Goal: Task Accomplishment & Management: Complete application form

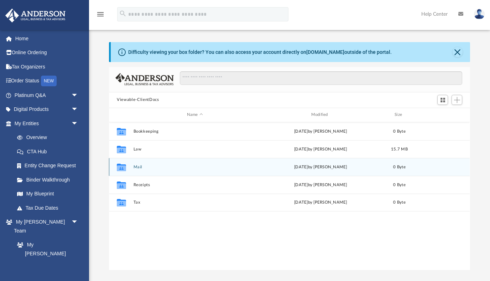
scroll to position [162, 361]
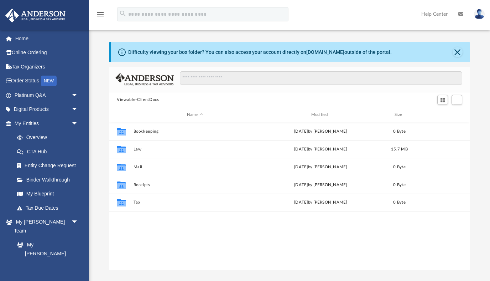
click at [312, 17] on div "menu search Site Menu add [PERSON_NAME][EMAIL_ADDRESS][PERSON_NAME][DOMAIN_NAME…" at bounding box center [245, 17] width 480 height 24
click at [96, 61] on div "Difficulty viewing your box folder? You can also access your account directly o…" at bounding box center [289, 156] width 401 height 228
click at [21, 38] on link "Home" at bounding box center [47, 38] width 84 height 14
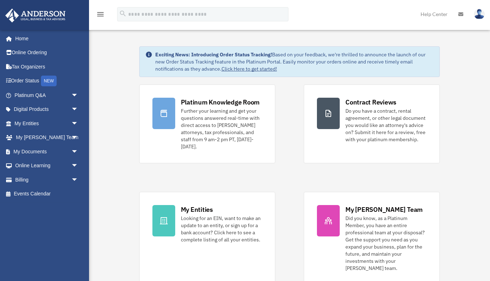
drag, startPoint x: 0, startPoint y: 0, endPoint x: 320, endPoint y: 17, distance: 320.5
click at [320, 17] on div "menu search Site Menu add erin.featherstone@gmail.com My Profile Reset Password…" at bounding box center [245, 17] width 480 height 24
click at [461, 15] on icon at bounding box center [461, 14] width 5 height 5
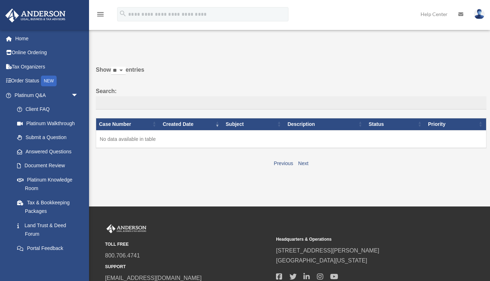
click at [191, 58] on div "Do you really want to log out? Yes No Show ** ** ** *** entries Search: Case Nu…" at bounding box center [289, 105] width 396 height 128
click at [463, 12] on icon at bounding box center [461, 14] width 5 height 5
drag, startPoint x: 0, startPoint y: 0, endPoint x: 24, endPoint y: 40, distance: 46.7
click at [24, 40] on link "Home" at bounding box center [47, 38] width 84 height 14
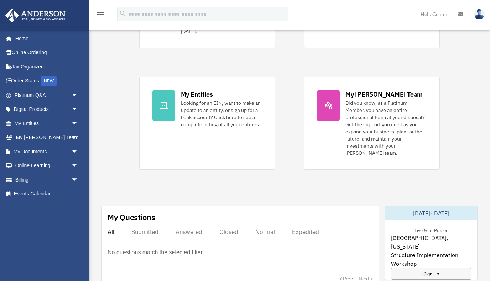
scroll to position [123, 0]
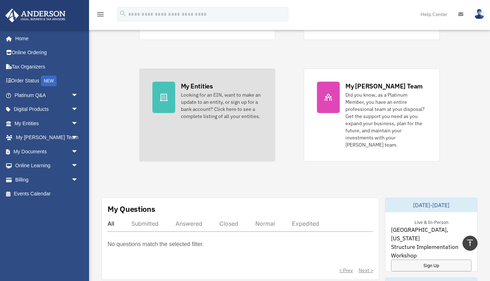
click at [217, 92] on div "Looking for an EIN, want to make an update to an entity, or sign up for a bank …" at bounding box center [221, 105] width 81 height 29
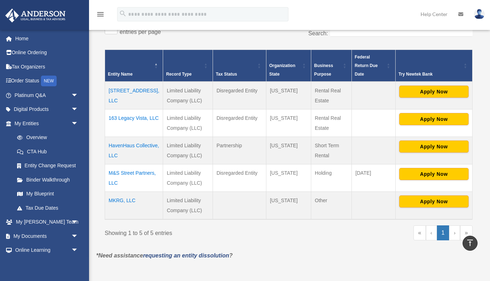
scroll to position [125, 0]
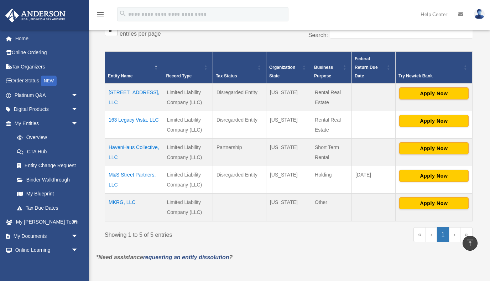
click at [138, 83] on td "13651 Front Beach, LLC" at bounding box center [134, 97] width 58 height 28
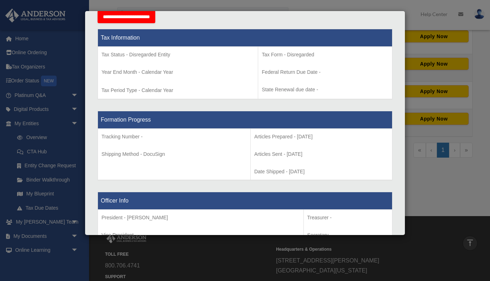
scroll to position [0, 0]
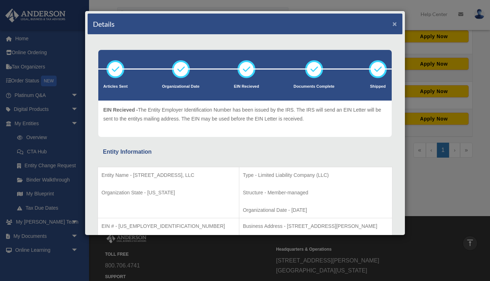
click at [394, 24] on button "×" at bounding box center [395, 23] width 5 height 7
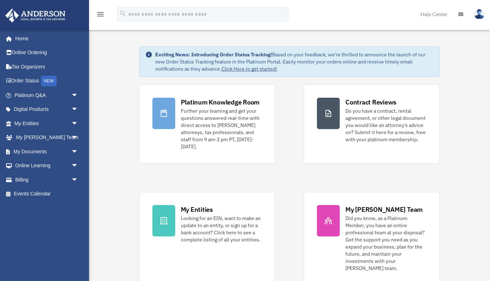
scroll to position [123, 0]
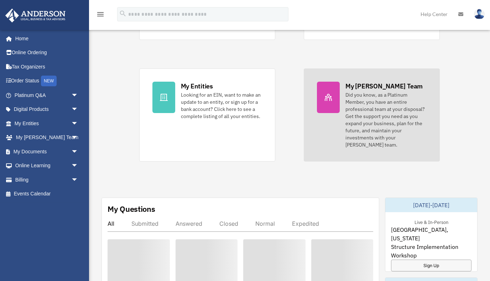
click at [375, 99] on div "Did you know, as a Platinum Member, you have an entire professional team at you…" at bounding box center [386, 119] width 81 height 57
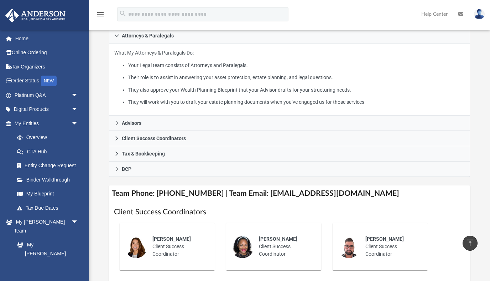
scroll to position [140, 0]
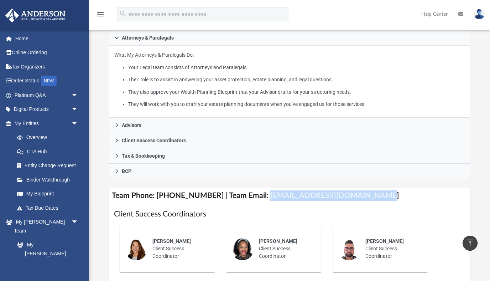
drag, startPoint x: 362, startPoint y: 185, endPoint x: 257, endPoint y: 184, distance: 104.8
click at [257, 187] on h4 "Team Phone: (725) 201-7545 | Team Email: myteam@andersonadvisors.com" at bounding box center [289, 195] width 361 height 16
copy h4 "myteam@andersonadvisors.com"
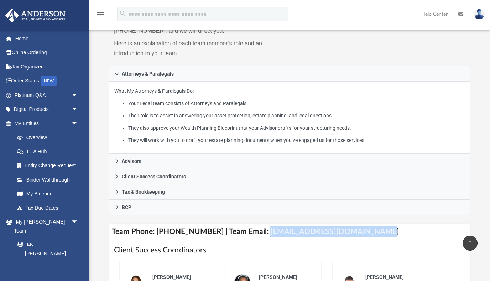
scroll to position [101, 0]
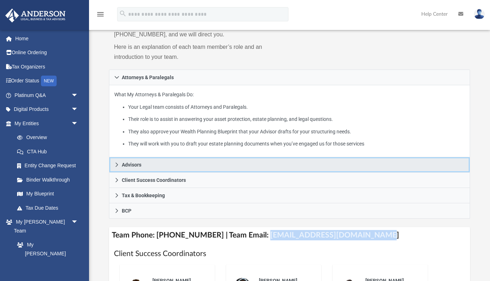
click at [127, 162] on span "Advisors" at bounding box center [132, 164] width 20 height 5
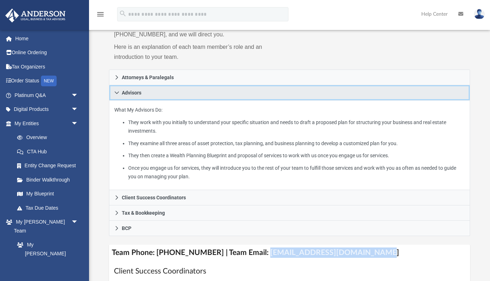
click at [143, 85] on link "Advisors" at bounding box center [289, 92] width 361 height 15
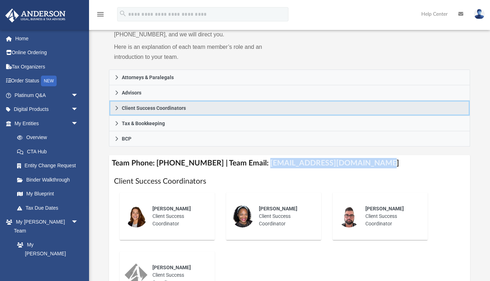
click at [154, 105] on span "Client Success Coordinators" at bounding box center [154, 107] width 64 height 5
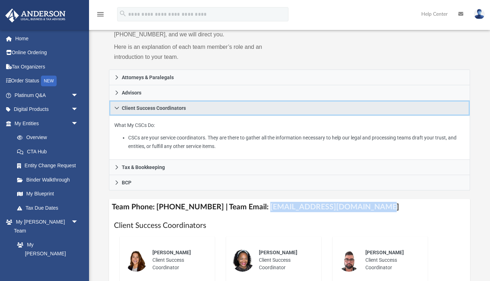
click at [155, 101] on link "Client Success Coordinators" at bounding box center [289, 108] width 361 height 15
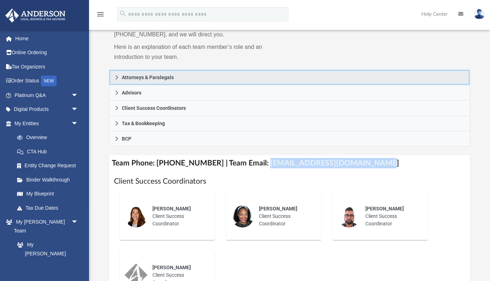
click at [148, 75] on span "Attorneys & Paralegals" at bounding box center [148, 77] width 52 height 5
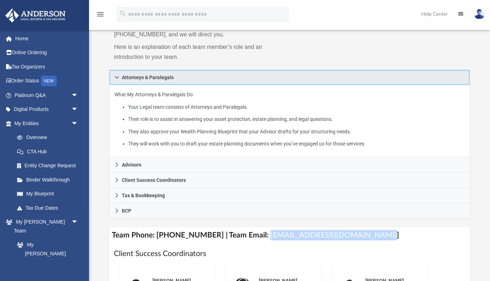
click at [151, 75] on span "Attorneys & Paralegals" at bounding box center [148, 77] width 52 height 5
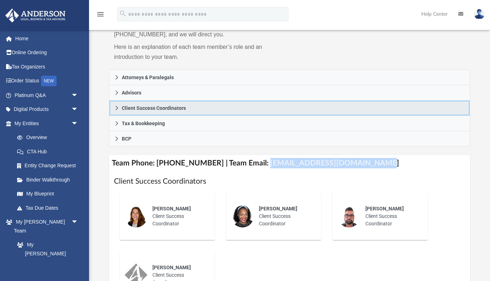
click at [148, 105] on span "Client Success Coordinators" at bounding box center [154, 107] width 64 height 5
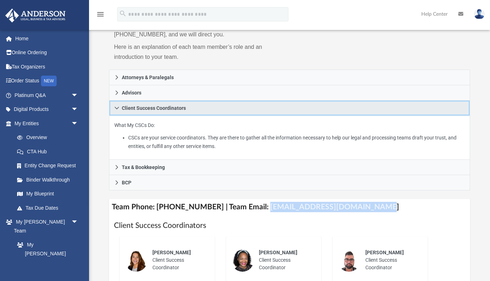
click at [176, 105] on span "Client Success Coordinators" at bounding box center [154, 107] width 64 height 5
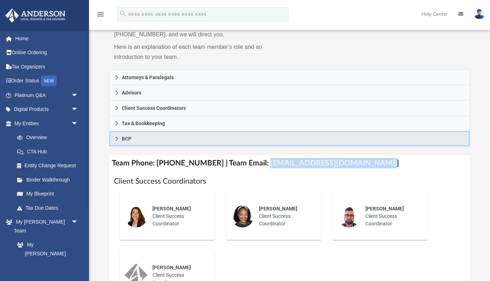
click at [141, 131] on link "BCP" at bounding box center [289, 138] width 361 height 15
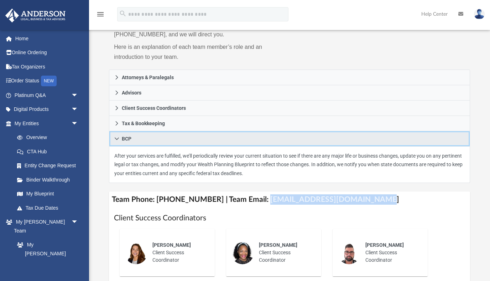
click at [141, 131] on link "BCP" at bounding box center [289, 138] width 361 height 15
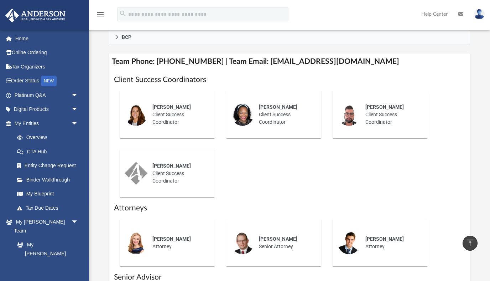
scroll to position [203, 0]
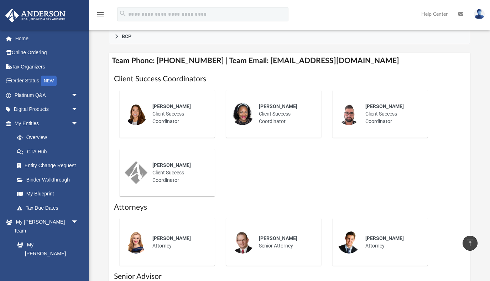
click at [163, 103] on span "Olivia Mann" at bounding box center [172, 106] width 38 height 6
click at [137, 102] on img at bounding box center [136, 113] width 23 height 23
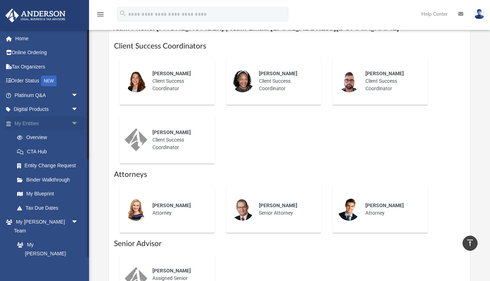
scroll to position [236, 0]
click at [47, 232] on link "My [PERSON_NAME] Team" at bounding box center [49, 240] width 79 height 23
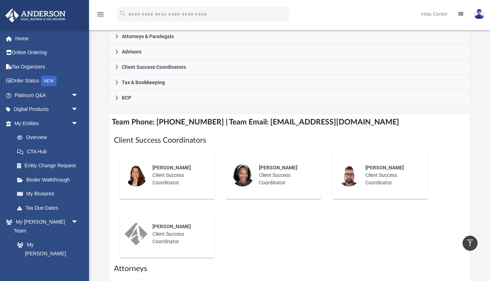
scroll to position [0, 0]
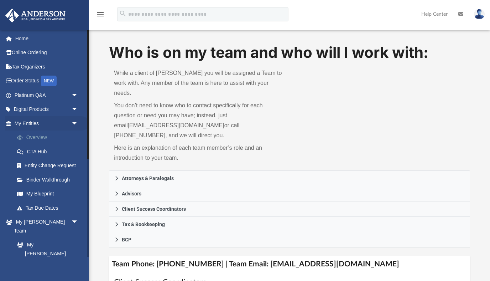
click at [38, 139] on link "Overview" at bounding box center [49, 137] width 79 height 14
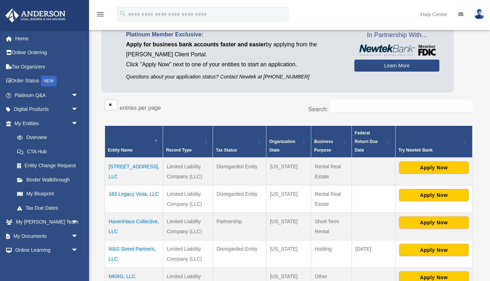
scroll to position [52, 0]
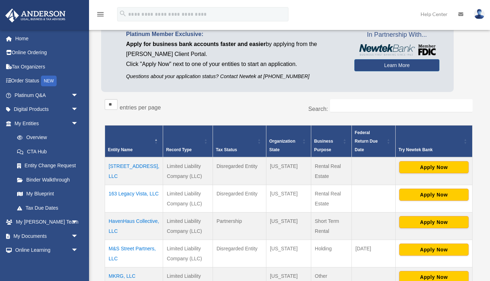
click at [108, 160] on td "[STREET_ADDRESS], LLC" at bounding box center [134, 171] width 58 height 28
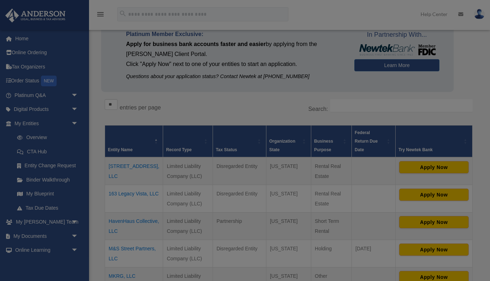
copy td "[STREET_ADDRESS], LLC"
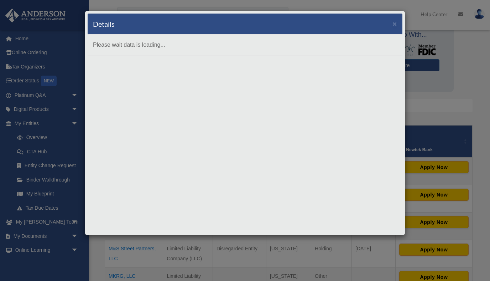
scroll to position [52, 0]
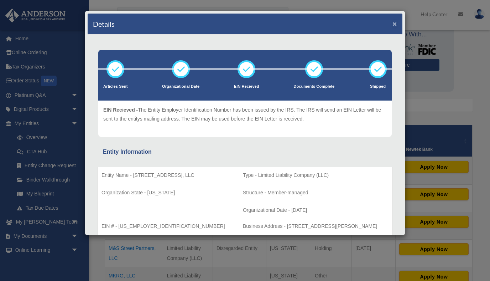
drag, startPoint x: 396, startPoint y: 25, endPoint x: 252, endPoint y: 5, distance: 145.3
click at [392, 25] on div "Details ×" at bounding box center [245, 24] width 315 height 21
click at [396, 24] on button "×" at bounding box center [395, 23] width 5 height 7
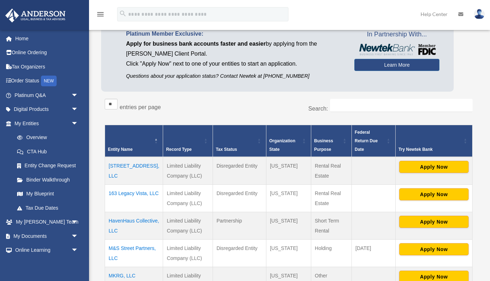
drag, startPoint x: 120, startPoint y: 195, endPoint x: 109, endPoint y: 186, distance: 14.3
click at [109, 186] on td "163 Legacy Vista, LLC" at bounding box center [134, 198] width 58 height 27
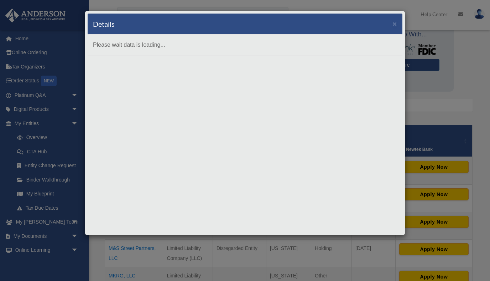
copy td "163 Legacy Vista, LLC"
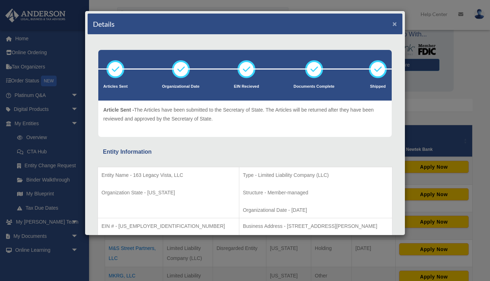
drag, startPoint x: 392, startPoint y: 23, endPoint x: 399, endPoint y: 21, distance: 6.7
click at [393, 23] on button "×" at bounding box center [395, 23] width 5 height 7
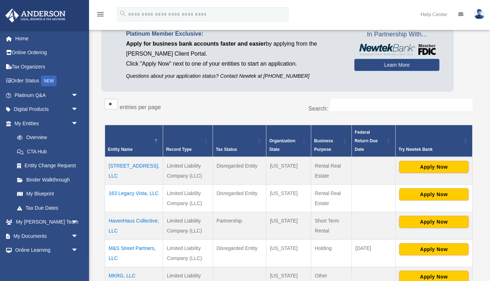
scroll to position [53, 0]
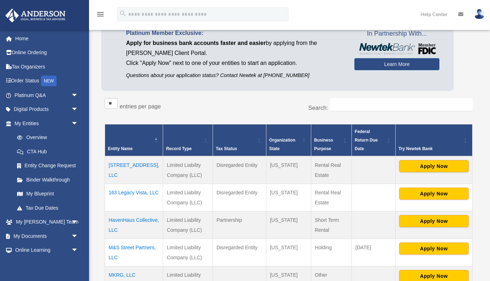
click at [132, 185] on td "163 Legacy Vista, LLC" at bounding box center [134, 197] width 58 height 27
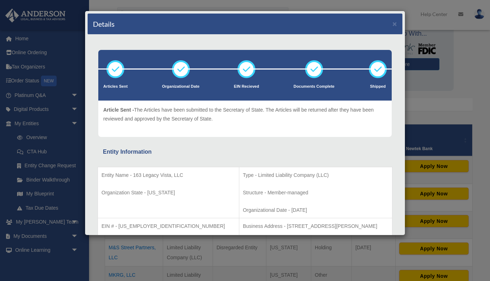
scroll to position [62, 0]
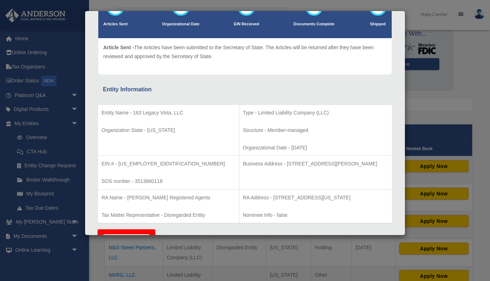
drag, startPoint x: 366, startPoint y: 163, endPoint x: 259, endPoint y: 165, distance: 107.3
click at [259, 165] on p "Business Address - 3225 McLeod Dr, Suite 100, Las Vegas, NV 89121" at bounding box center [316, 163] width 146 height 9
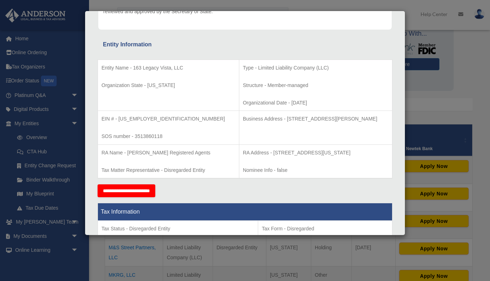
scroll to position [107, 0]
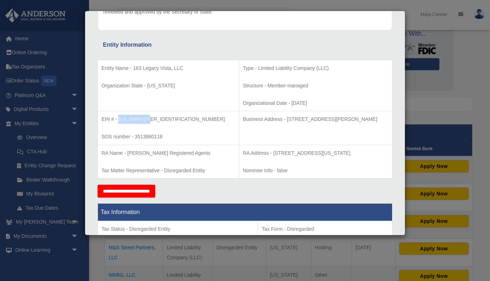
drag, startPoint x: 145, startPoint y: 118, endPoint x: 118, endPoint y: 120, distance: 26.8
click at [118, 120] on p "EIN # - 39-3382316" at bounding box center [169, 119] width 134 height 9
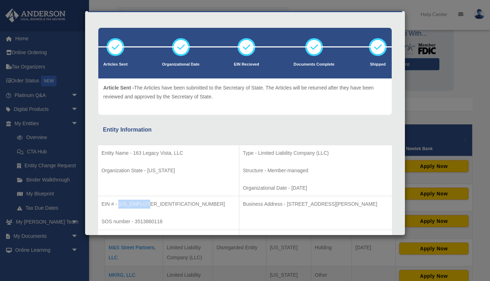
scroll to position [0, 0]
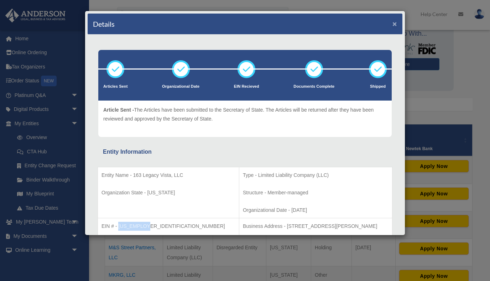
drag, startPoint x: 393, startPoint y: 25, endPoint x: 276, endPoint y: 145, distance: 168.1
click at [393, 25] on button "×" at bounding box center [395, 23] width 5 height 7
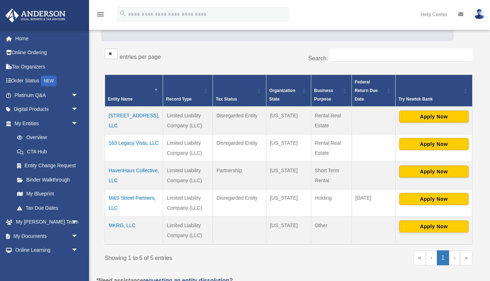
scroll to position [110, 0]
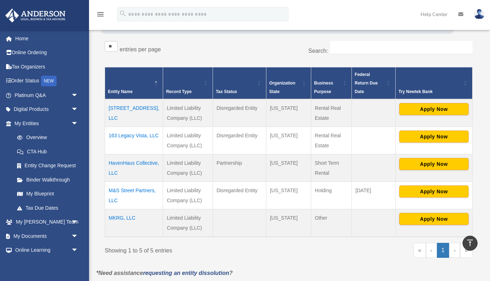
click at [134, 127] on td "163 Legacy Vista, LLC" at bounding box center [134, 140] width 58 height 27
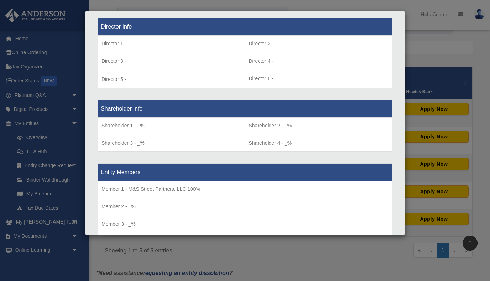
scroll to position [617, 0]
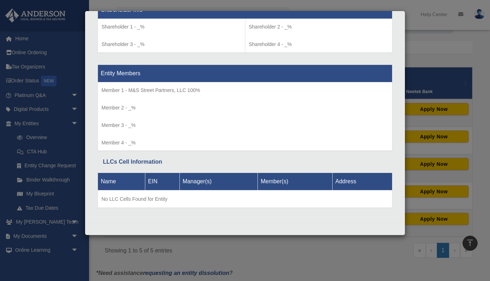
click at [419, 65] on div "Details × Articles Sent Organizational Date" at bounding box center [245, 140] width 490 height 281
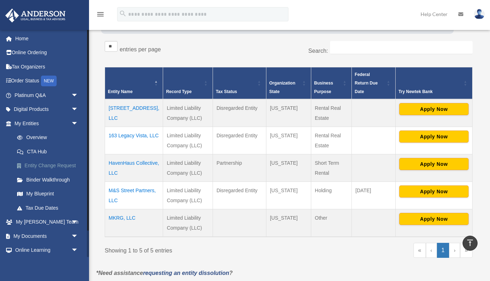
click at [50, 165] on link "Entity Change Request" at bounding box center [49, 166] width 79 height 14
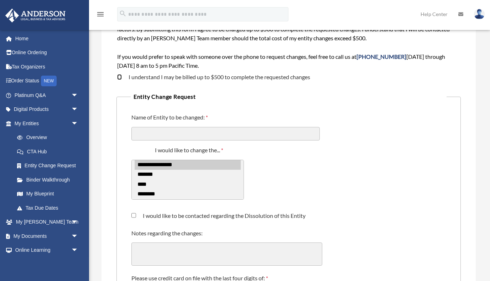
scroll to position [96, 0]
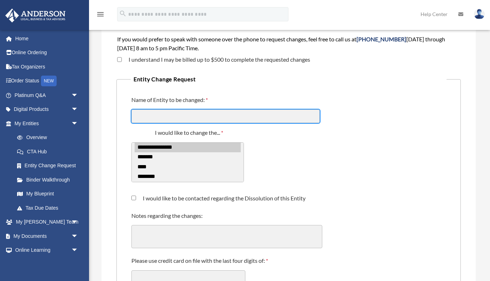
click at [181, 115] on input "Name of Entity to be changed:" at bounding box center [226, 116] width 189 height 14
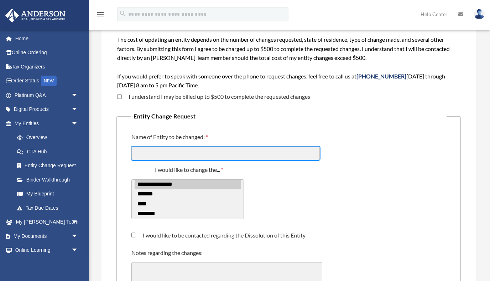
scroll to position [57, 0]
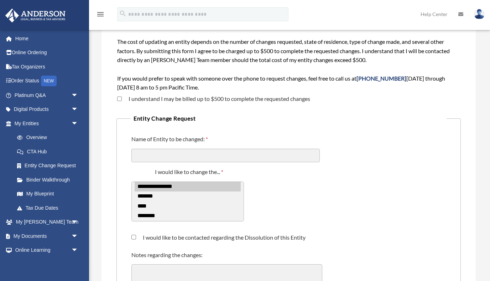
select select "*****"
click at [147, 205] on option "****" at bounding box center [188, 206] width 106 height 10
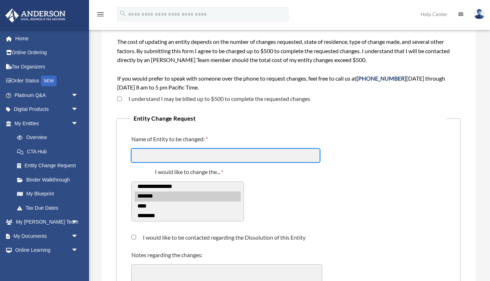
click at [174, 154] on input "Name of Entity to be changed:" at bounding box center [226, 156] width 189 height 14
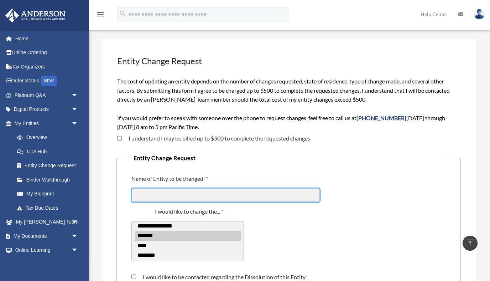
scroll to position [0, 0]
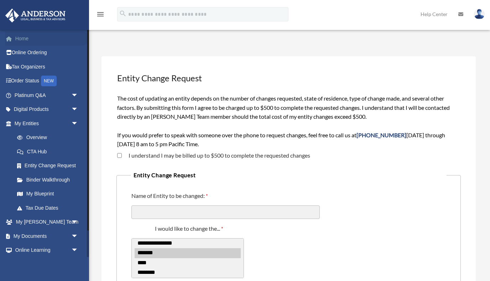
drag, startPoint x: 20, startPoint y: 40, endPoint x: 58, endPoint y: 42, distance: 38.9
click at [20, 40] on link "Home" at bounding box center [47, 38] width 84 height 14
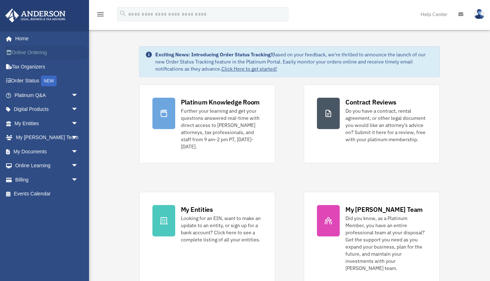
click at [29, 52] on link "Online Ordering" at bounding box center [47, 53] width 84 height 14
click at [72, 123] on span "arrow_drop_down" at bounding box center [78, 123] width 14 height 15
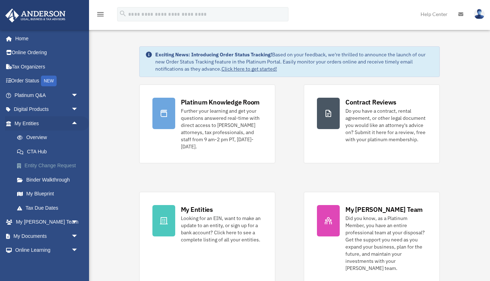
click at [55, 165] on link "Entity Change Request" at bounding box center [49, 166] width 79 height 14
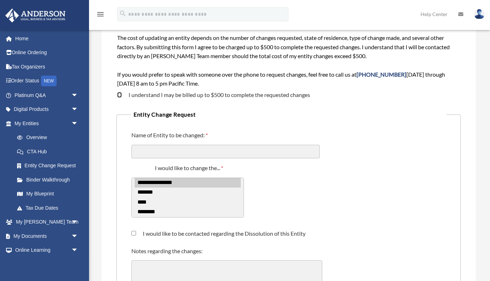
scroll to position [62, 0]
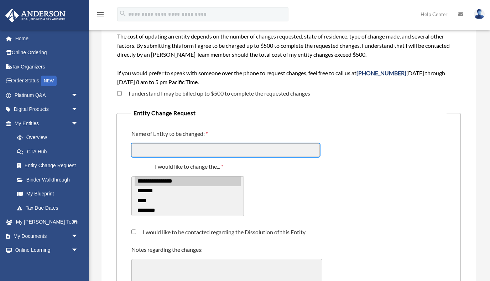
click at [205, 148] on input "Name of Entity to be changed:" at bounding box center [226, 150] width 189 height 14
paste input "**********"
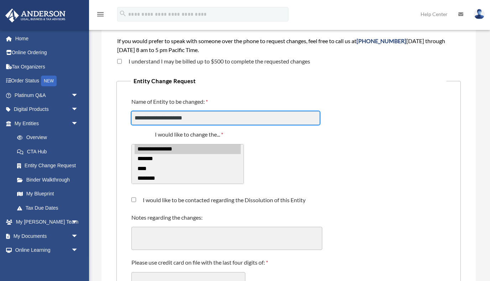
scroll to position [97, 0]
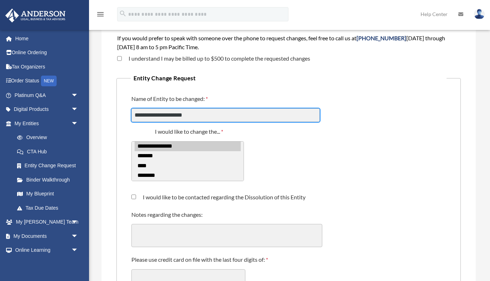
type input "**********"
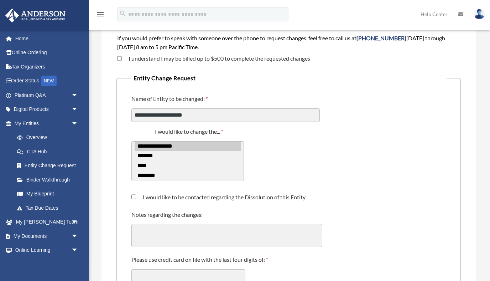
select select "*****"
click at [150, 166] on option "****" at bounding box center [188, 166] width 106 height 10
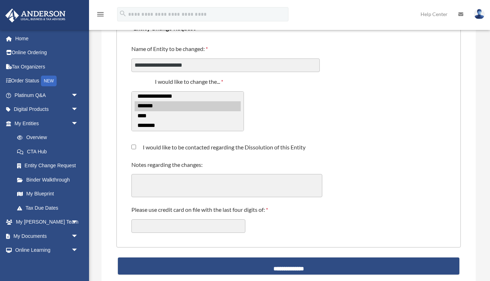
scroll to position [148, 0]
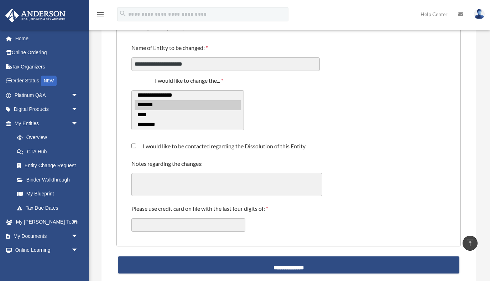
click at [180, 179] on textarea "Notes regarding the changes:" at bounding box center [227, 184] width 191 height 23
paste textarea "**********"
type textarea "**********"
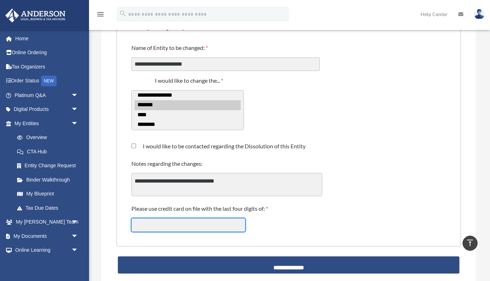
click at [204, 223] on input "Please use credit card on file with the last four digits of:" at bounding box center [189, 225] width 114 height 14
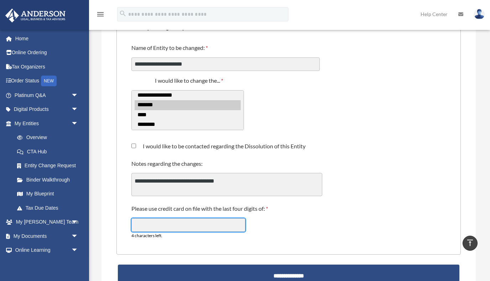
scroll to position [200, 0]
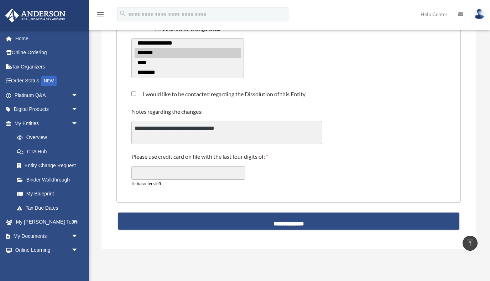
click at [254, 130] on textarea "**********" at bounding box center [227, 132] width 191 height 23
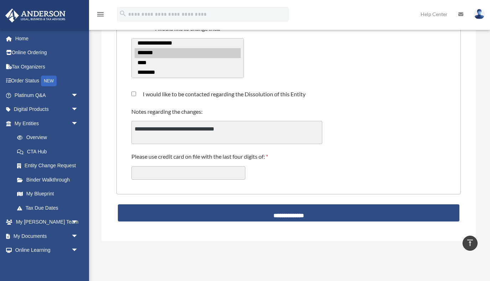
click at [324, 13] on div "menu search Site Menu add erin.featherstone@gmail.com My Profile Reset Password…" at bounding box center [245, 17] width 480 height 24
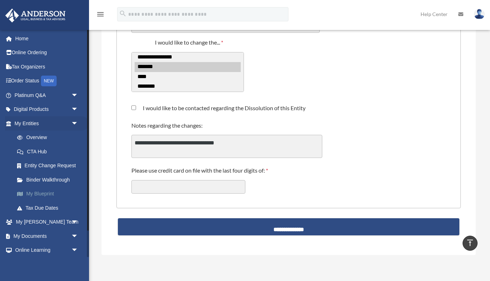
scroll to position [187, 0]
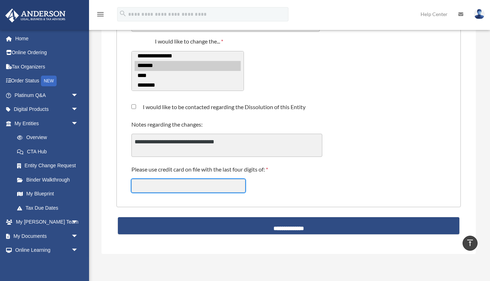
click at [201, 186] on input "Please use credit card on file with the last four digits of:" at bounding box center [189, 186] width 114 height 14
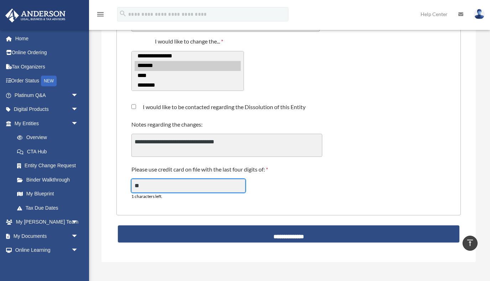
type input "*"
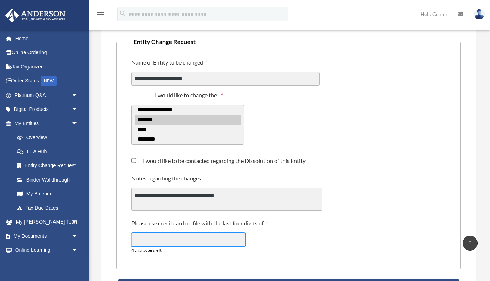
scroll to position [133, 0]
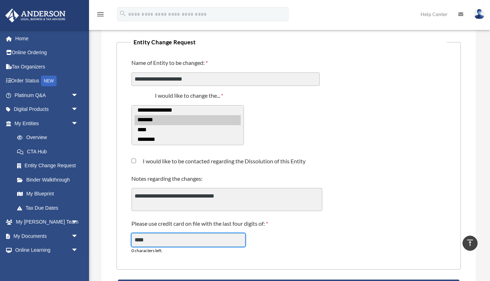
type input "****"
click at [359, 170] on div "**********" at bounding box center [289, 192] width 316 height 45
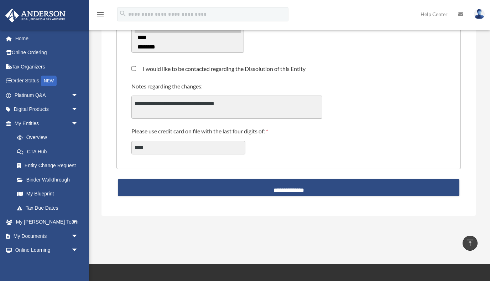
scroll to position [228, 0]
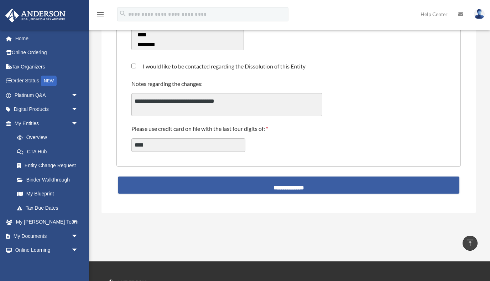
click at [296, 183] on input "**********" at bounding box center [289, 184] width 342 height 17
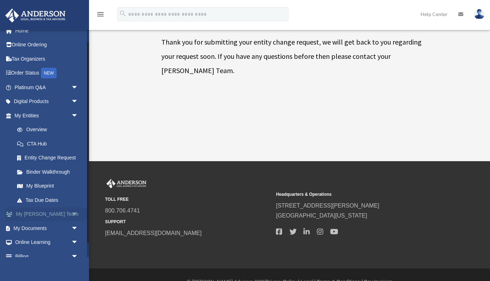
scroll to position [4, 0]
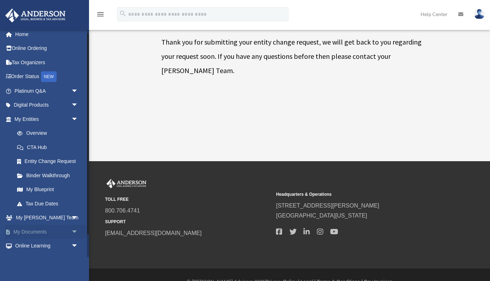
click at [74, 230] on span "arrow_drop_down" at bounding box center [78, 232] width 14 height 15
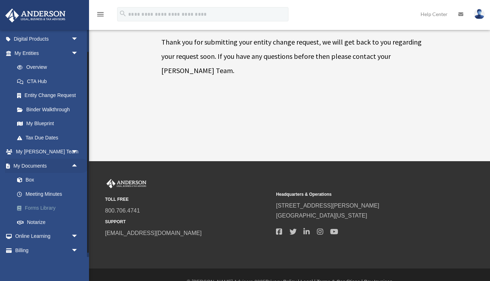
scroll to position [72, 0]
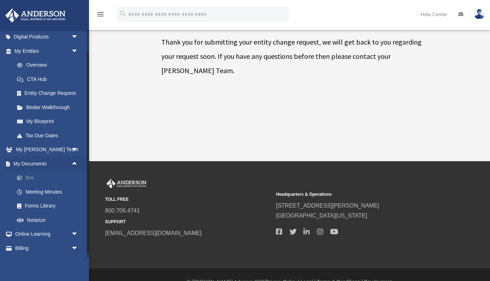
click at [32, 178] on link "Box" at bounding box center [49, 178] width 79 height 14
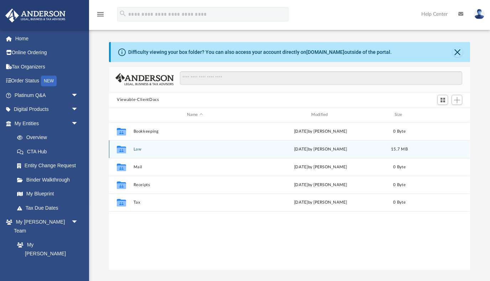
scroll to position [162, 361]
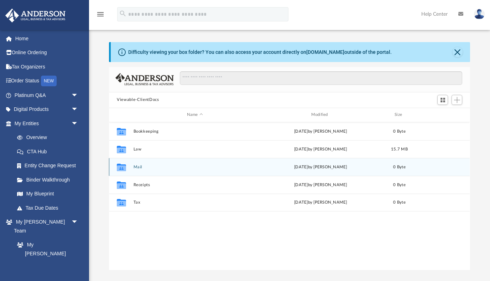
click at [120, 169] on icon "grid" at bounding box center [121, 168] width 9 height 6
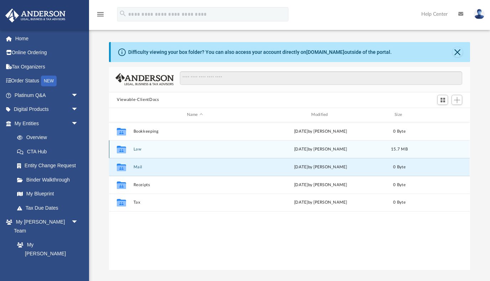
click at [122, 150] on icon "grid" at bounding box center [121, 148] width 9 height 7
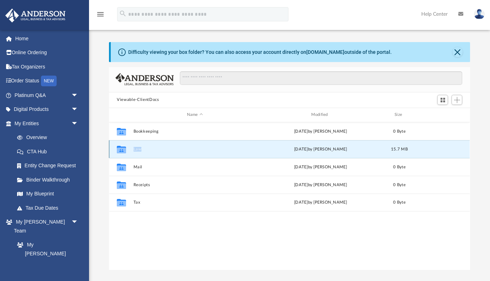
click at [122, 150] on icon "grid" at bounding box center [121, 148] width 9 height 7
drag, startPoint x: 319, startPoint y: 146, endPoint x: 177, endPoint y: 146, distance: 142.2
click at [317, 146] on div "Fri Aug 15 2025 by Heather Reynolds" at bounding box center [320, 149] width 123 height 6
click at [117, 148] on icon "grid" at bounding box center [121, 150] width 9 height 6
click at [137, 149] on button "Law" at bounding box center [195, 148] width 123 height 5
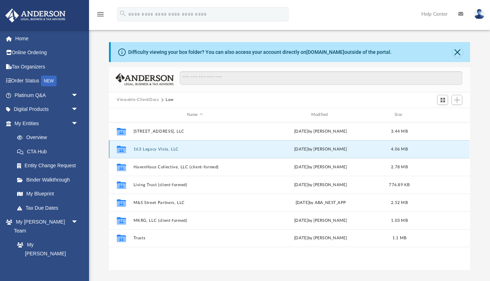
click at [163, 149] on button "163 Legacy Vista, LLC" at bounding box center [195, 148] width 123 height 5
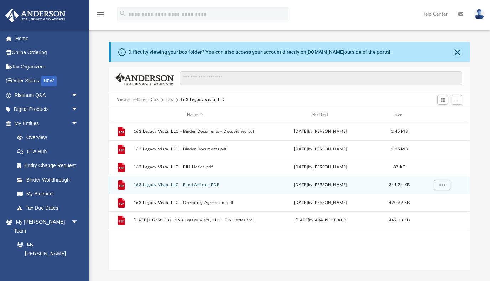
click at [204, 183] on button "163 Legacy Vista, LLC - Filed Articles.PDF" at bounding box center [195, 184] width 123 height 5
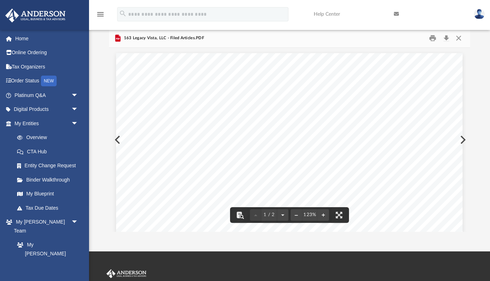
scroll to position [37, 0]
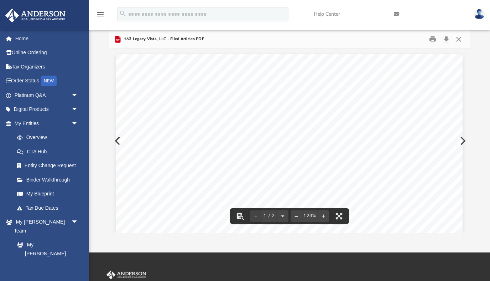
click at [464, 139] on button "Preview" at bounding box center [463, 141] width 16 height 20
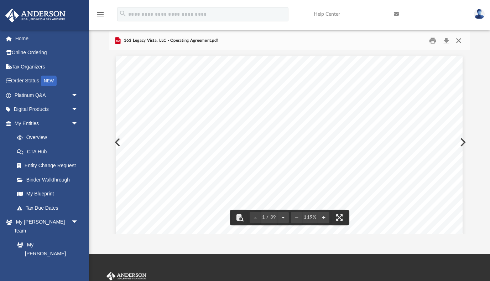
click at [459, 40] on button "Close" at bounding box center [459, 40] width 13 height 11
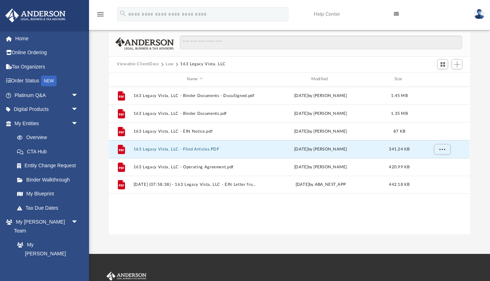
scroll to position [36, 0]
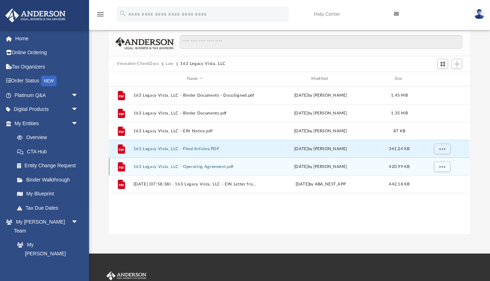
drag, startPoint x: 193, startPoint y: 163, endPoint x: 197, endPoint y: 164, distance: 4.1
click at [194, 163] on div "File 163 Legacy Vista, LLC - Operating Agreement.pdf Wed Jul 30 2025 by Karen C…" at bounding box center [289, 167] width 361 height 18
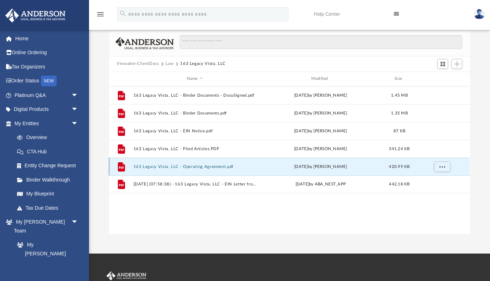
click at [201, 165] on button "163 Legacy Vista, LLC - Operating Agreement.pdf" at bounding box center [195, 166] width 123 height 5
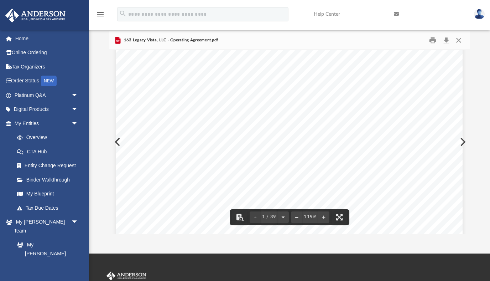
scroll to position [192, 0]
drag, startPoint x: 459, startPoint y: 38, endPoint x: 439, endPoint y: 45, distance: 21.2
click at [459, 38] on button "Close" at bounding box center [459, 40] width 13 height 11
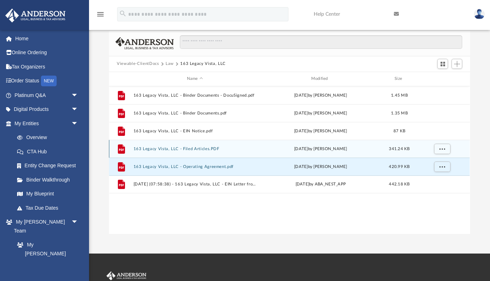
click at [199, 149] on button "163 Legacy Vista, LLC - Filed Articles.PDF" at bounding box center [195, 148] width 123 height 5
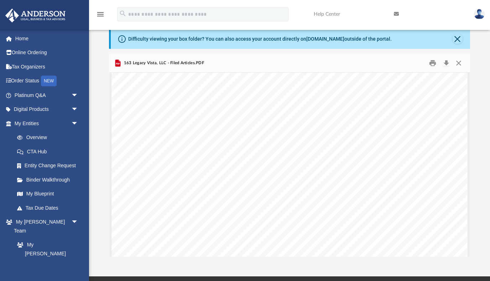
scroll to position [590, 0]
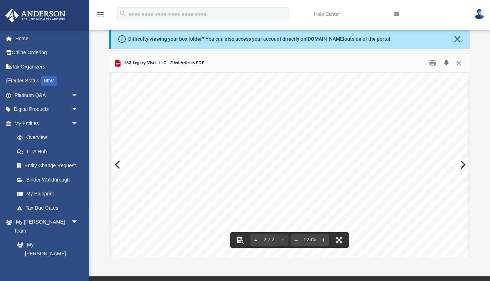
click at [445, 62] on button "Download" at bounding box center [446, 62] width 13 height 11
click at [458, 38] on button "Close" at bounding box center [458, 39] width 10 height 10
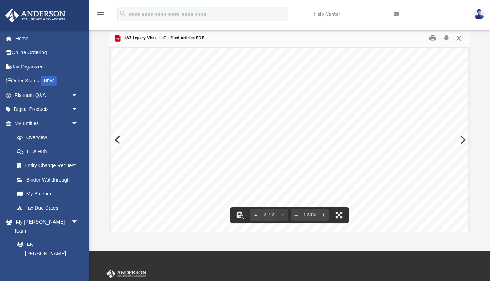
click at [460, 38] on button "Close" at bounding box center [459, 37] width 13 height 11
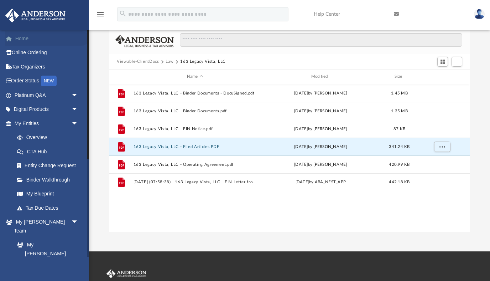
click at [20, 36] on link "Home" at bounding box center [47, 38] width 84 height 14
